Goal: Task Accomplishment & Management: Use online tool/utility

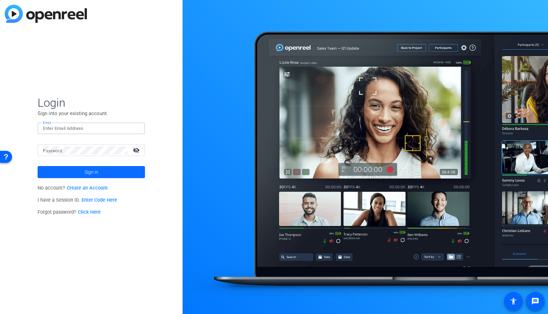
click at [96, 173] on span "Sign in" at bounding box center [92, 172] width 14 height 17
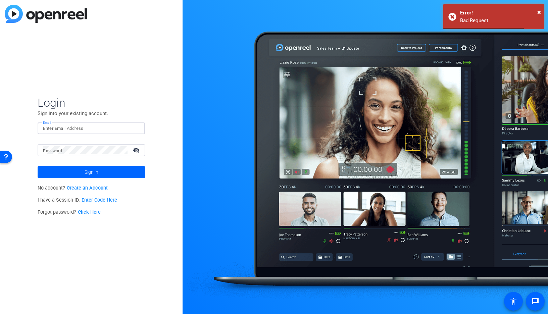
click at [69, 125] on input "Email" at bounding box center [91, 128] width 97 height 8
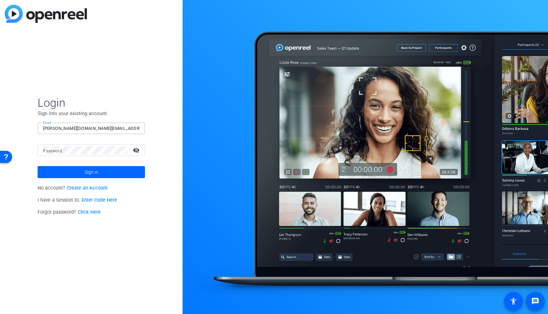
type input "[PERSON_NAME][DOMAIN_NAME][EMAIL_ADDRESS][PERSON_NAME][DOMAIN_NAME]"
click at [38, 166] on button "Sign in" at bounding box center [91, 172] width 107 height 12
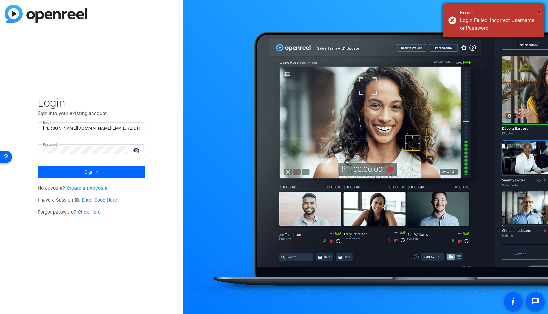
click at [538, 12] on span "×" at bounding box center [539, 12] width 4 height 8
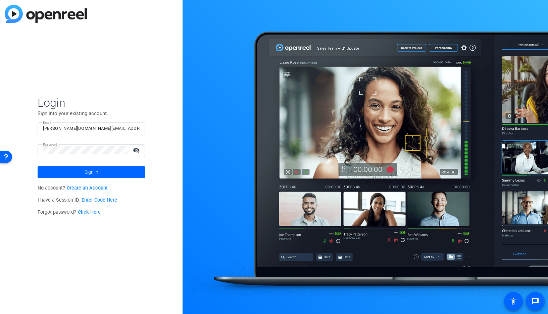
click at [57, 109] on span "Login" at bounding box center [91, 103] width 107 height 14
click at [0, 149] on html "Accessibility Screen-Reader Guide, Feedback, and Issue Reporting | New window L…" at bounding box center [274, 157] width 548 height 314
click at [127, 242] on div "Login Sign into your existing account. Email [PERSON_NAME][DOMAIN_NAME][EMAIL_A…" at bounding box center [91, 157] width 182 height 314
click at [136, 149] on mat-icon "visibility_off" at bounding box center [137, 150] width 16 height 10
click at [101, 172] on span at bounding box center [91, 172] width 107 height 16
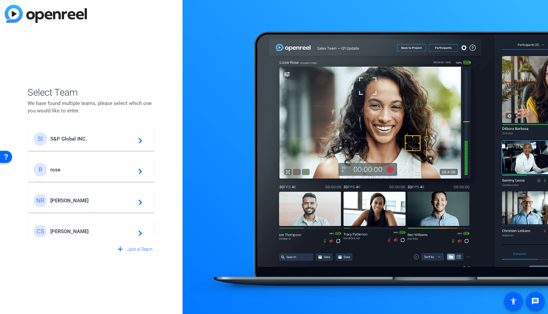
click at [100, 142] on div "SI S&P Global INC. navigate_next" at bounding box center [91, 138] width 115 height 13
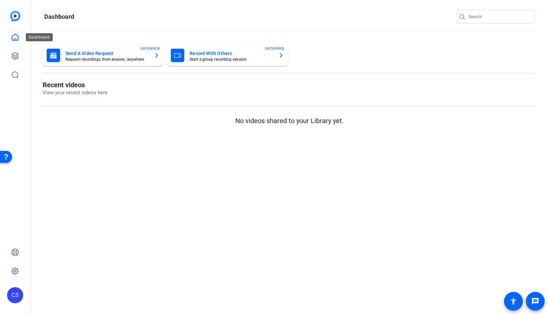
click at [11, 39] on icon at bounding box center [15, 37] width 8 height 8
click at [16, 39] on icon at bounding box center [15, 37] width 8 height 8
click at [14, 57] on icon at bounding box center [15, 56] width 7 height 7
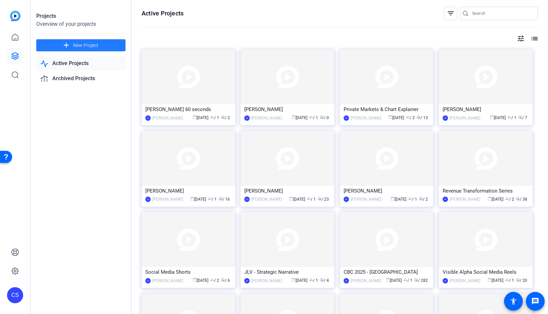
click at [96, 45] on span "New Project" at bounding box center [85, 45] width 25 height 7
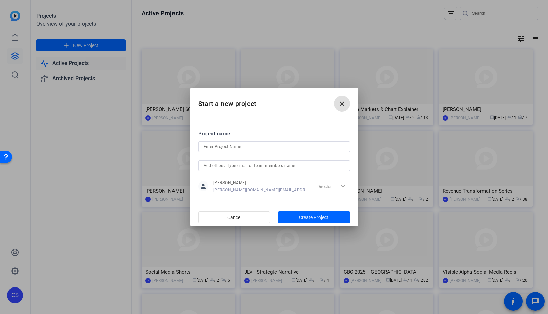
click at [272, 150] on input at bounding box center [274, 147] width 141 height 8
type input "Frankfurt Filming"
click at [316, 217] on span "Create Project" at bounding box center [314, 217] width 30 height 7
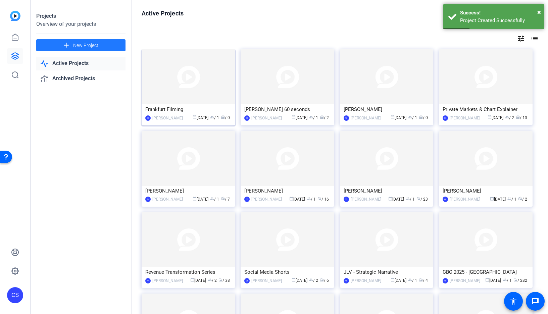
click at [188, 85] on img at bounding box center [189, 76] width 94 height 55
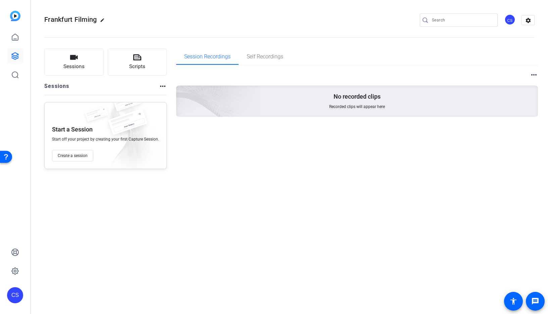
drag, startPoint x: 134, startPoint y: 235, endPoint x: 133, endPoint y: 228, distance: 7.5
click at [134, 235] on div "Frankfurt Filming edit CS settings Sessions Scripts Sessions more_horiz Start a…" at bounding box center [289, 157] width 517 height 314
click at [73, 154] on span "Create a session" at bounding box center [73, 155] width 30 height 5
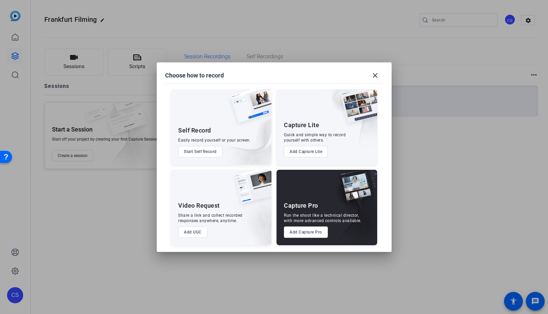
click at [209, 202] on div "Video Request" at bounding box center [199, 206] width 42 height 8
click at [197, 206] on div "Video Request" at bounding box center [199, 206] width 42 height 8
click at [199, 231] on button "Add UGC" at bounding box center [192, 231] width 29 height 11
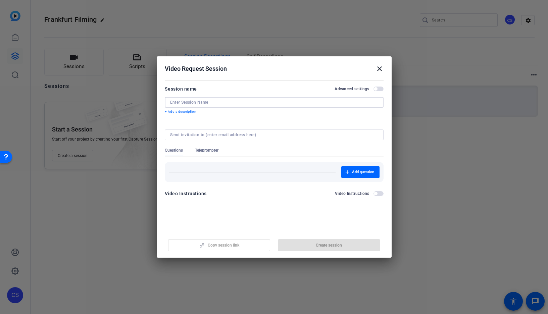
click at [188, 102] on input at bounding box center [274, 102] width 208 height 5
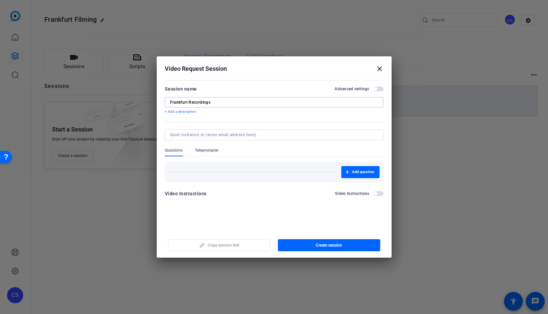
type input "Frankfurt Recordings"
click at [236, 158] on div "Add question" at bounding box center [274, 169] width 219 height 25
click at [194, 134] on input at bounding box center [272, 134] width 205 height 5
click at [374, 89] on span "button" at bounding box center [375, 88] width 3 height 3
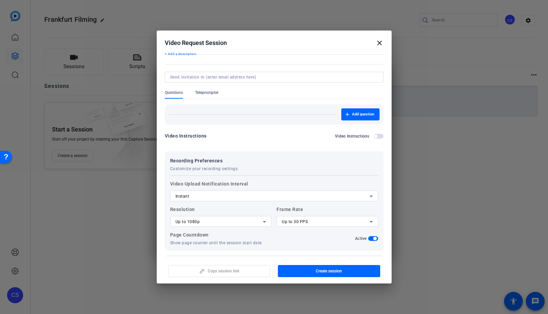
scroll to position [56, 0]
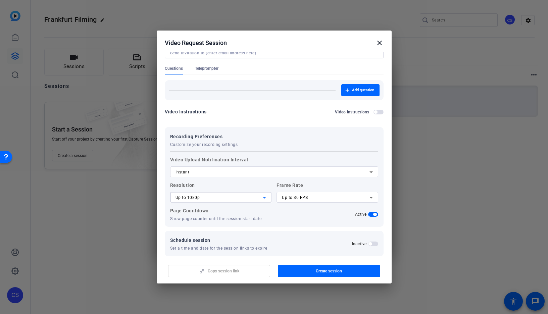
click at [261, 196] on icon at bounding box center [264, 197] width 8 height 8
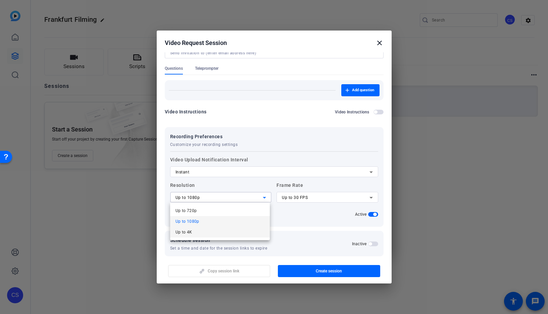
click at [210, 232] on mat-option "Up to 4K" at bounding box center [220, 232] width 100 height 11
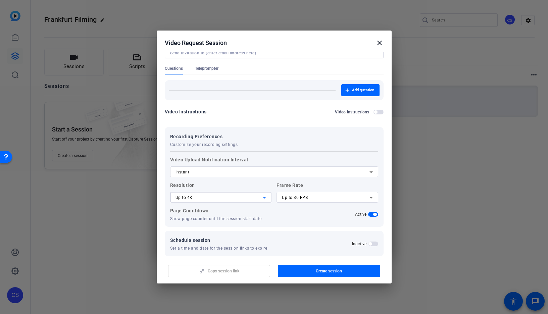
click at [318, 197] on div "Up to 30 FPS" at bounding box center [326, 197] width 88 height 8
click at [311, 212] on mat-option "Up to 24 FPS" at bounding box center [325, 210] width 100 height 11
click at [373, 214] on span "button" at bounding box center [374, 214] width 3 height 3
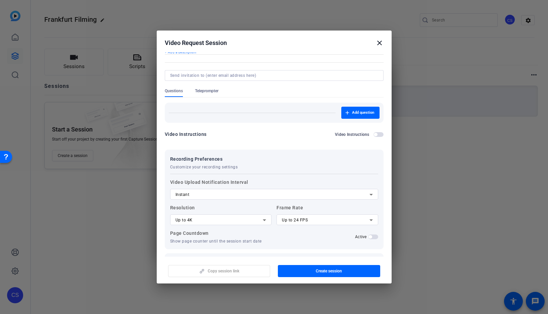
scroll to position [0, 0]
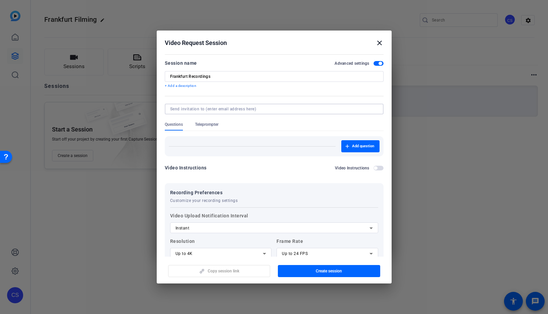
click at [231, 108] on input at bounding box center [272, 108] width 205 height 5
paste input "[PERSON_NAME][EMAIL_ADDRESS][PERSON_NAME][DOMAIN_NAME]"
type input "[PERSON_NAME][EMAIL_ADDRESS][PERSON_NAME][DOMAIN_NAME]"
click at [345, 271] on span "button" at bounding box center [329, 271] width 102 height 16
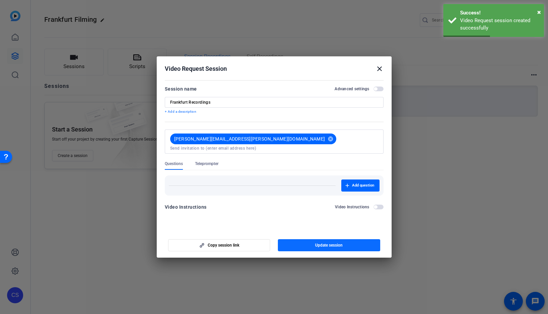
click at [342, 243] on span "Update session" at bounding box center [328, 244] width 27 height 5
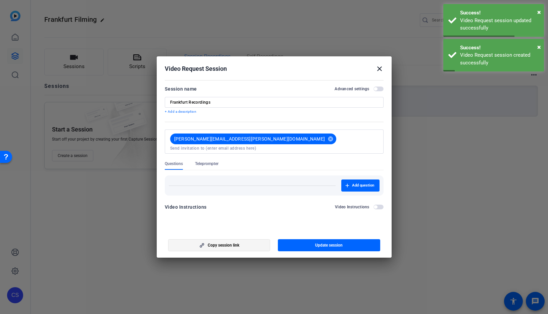
click at [231, 245] on span "Copy session link" at bounding box center [224, 244] width 32 height 5
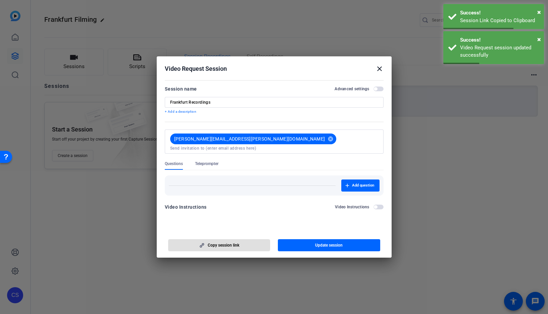
click at [379, 68] on mat-icon "close" at bounding box center [379, 69] width 8 height 8
